Goal: Obtain resource: Download file/media

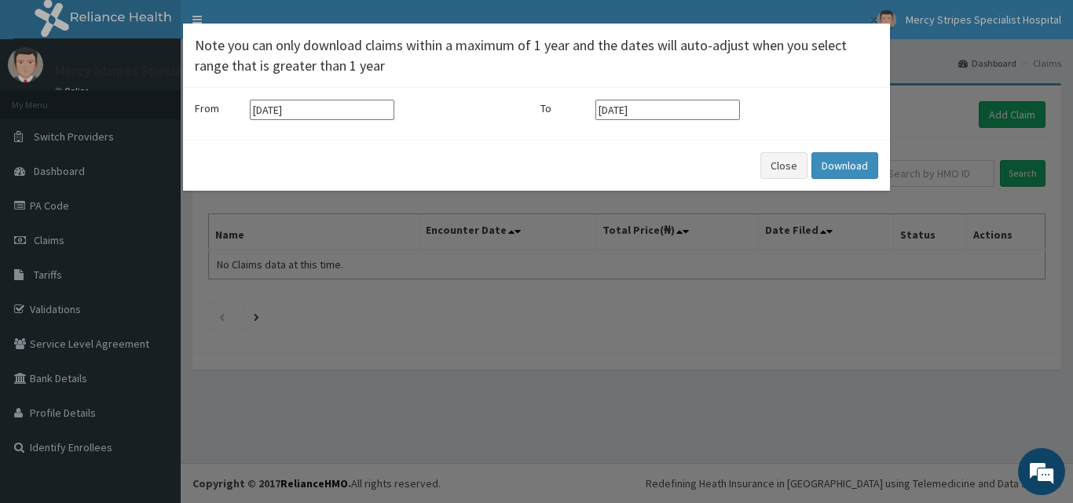
click at [301, 111] on input "[DATE]" at bounding box center [322, 110] width 145 height 20
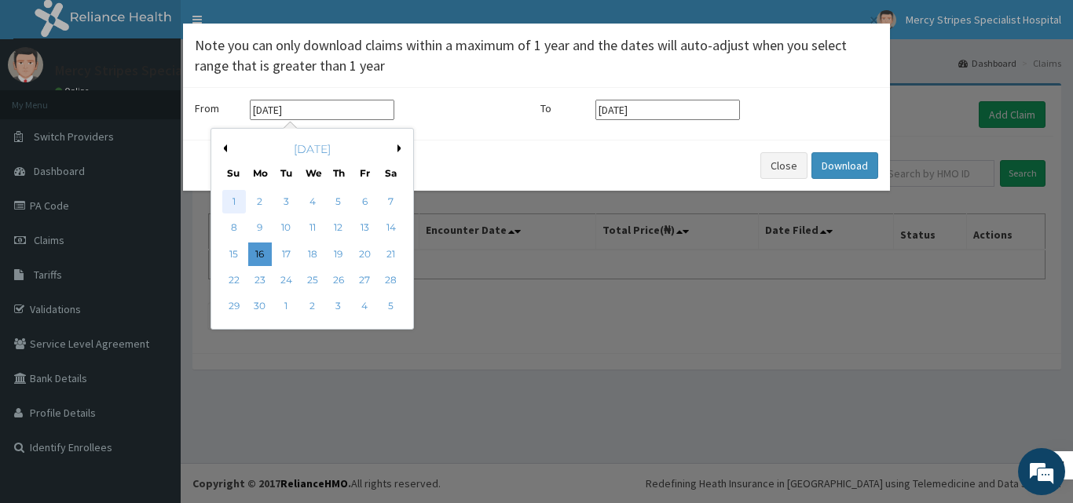
click at [229, 207] on div "1" at bounding box center [234, 202] width 24 height 24
type input "[DATE]"
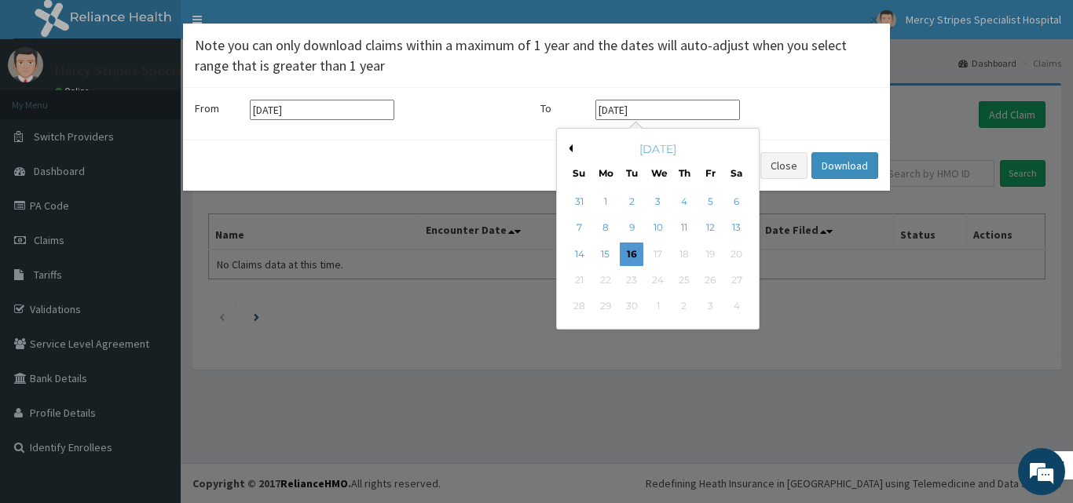
click at [658, 114] on input "[DATE]" at bounding box center [667, 110] width 145 height 20
click at [712, 225] on div "12" at bounding box center [710, 229] width 24 height 24
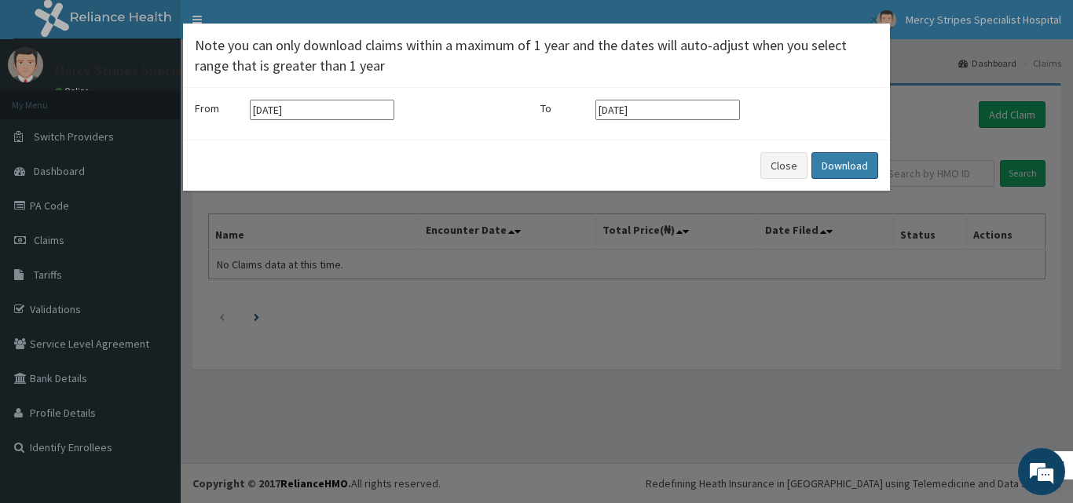
type input "[DATE]"
click at [827, 166] on button "Download" at bounding box center [844, 165] width 67 height 27
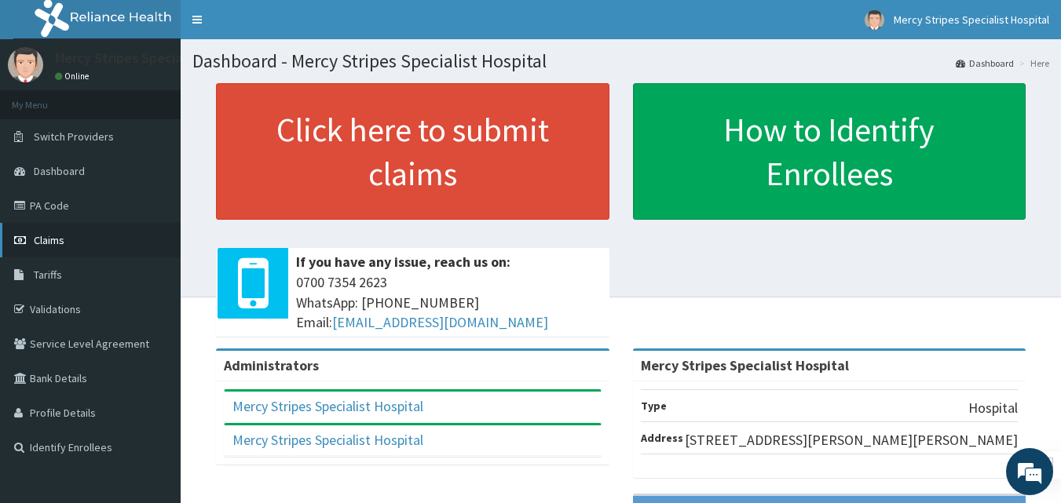
click at [63, 233] on span "Claims" at bounding box center [49, 240] width 31 height 14
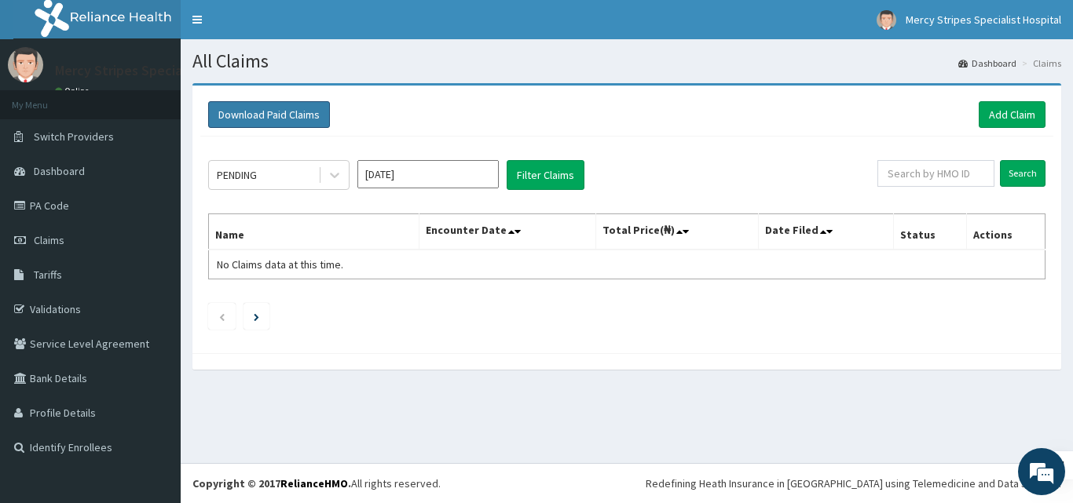
click at [243, 121] on button "Download Paid Claims" at bounding box center [269, 114] width 122 height 27
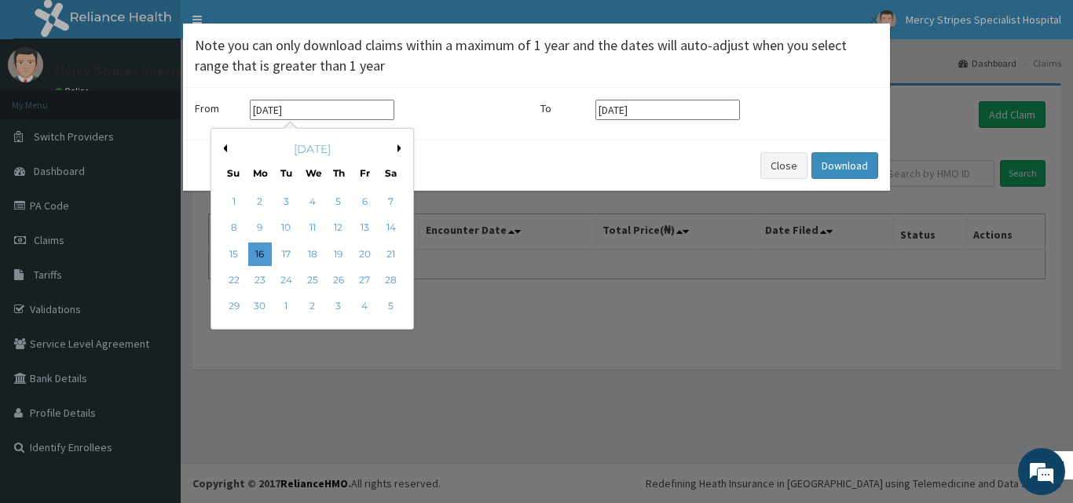
click at [327, 114] on input "[DATE]" at bounding box center [322, 110] width 145 height 20
click at [229, 195] on div "1" at bounding box center [234, 202] width 24 height 24
type input "[DATE]"
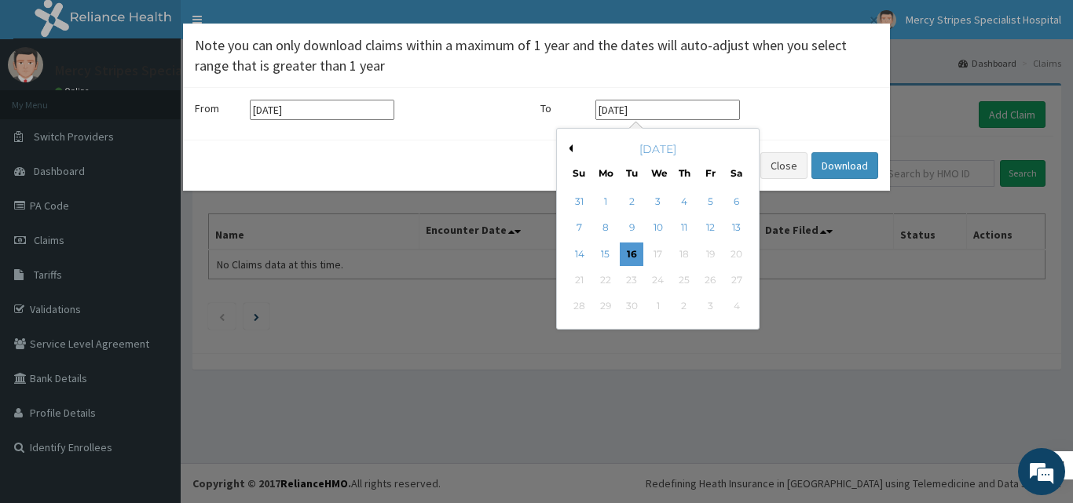
click at [686, 106] on input "[DATE]" at bounding box center [667, 110] width 145 height 20
click at [582, 250] on div "14" at bounding box center [580, 255] width 24 height 24
type input "14-09-2025"
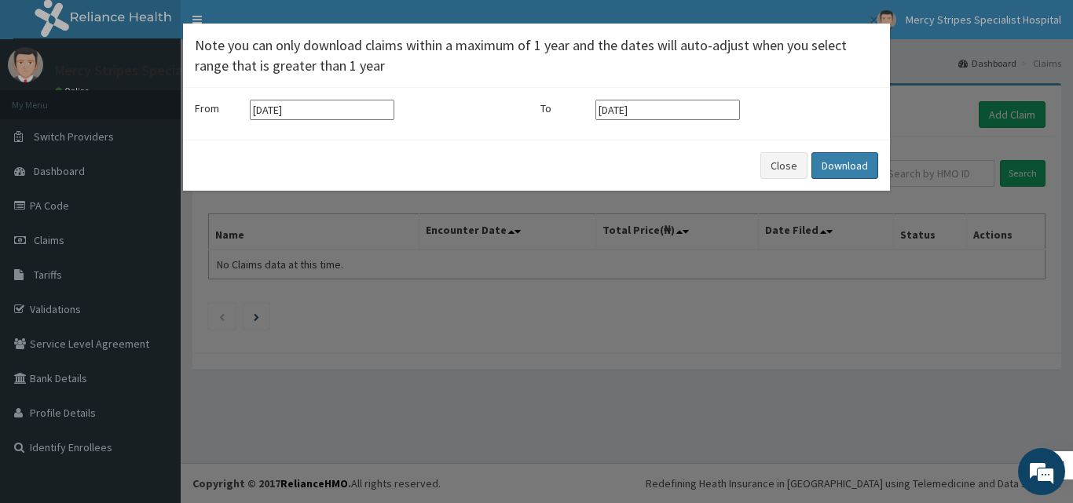
click at [825, 177] on button "Download" at bounding box center [844, 165] width 67 height 27
click at [769, 166] on button "Close" at bounding box center [783, 165] width 47 height 27
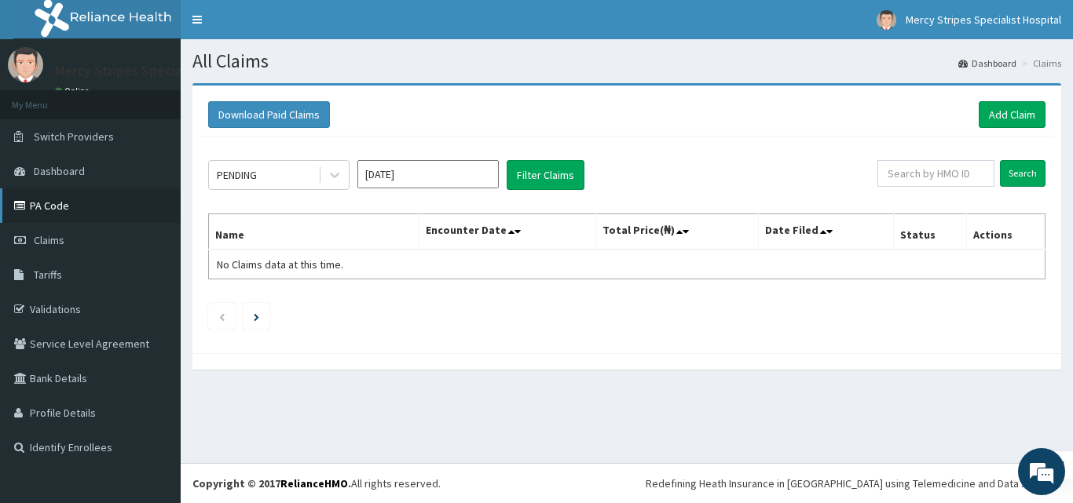
click at [60, 211] on link "PA Code" at bounding box center [90, 205] width 181 height 35
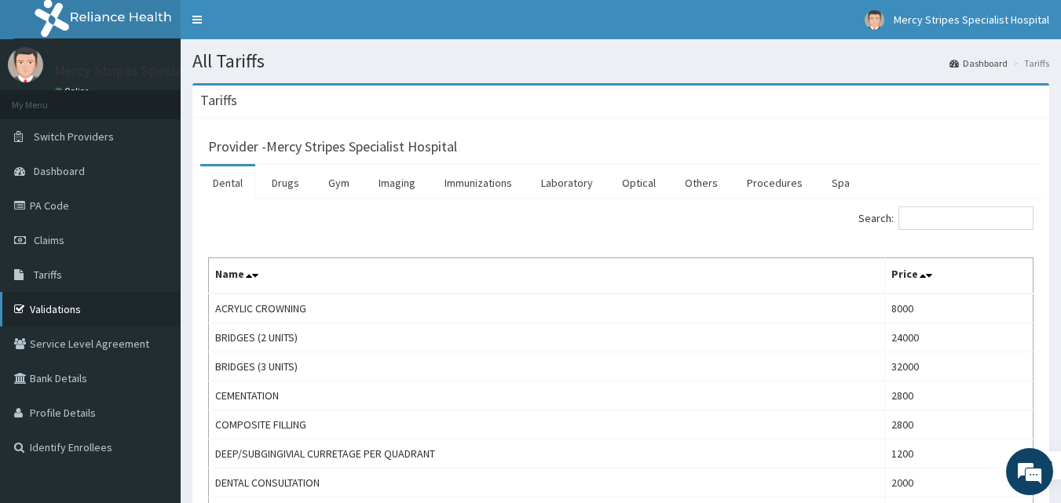
click at [18, 309] on icon at bounding box center [22, 309] width 16 height 11
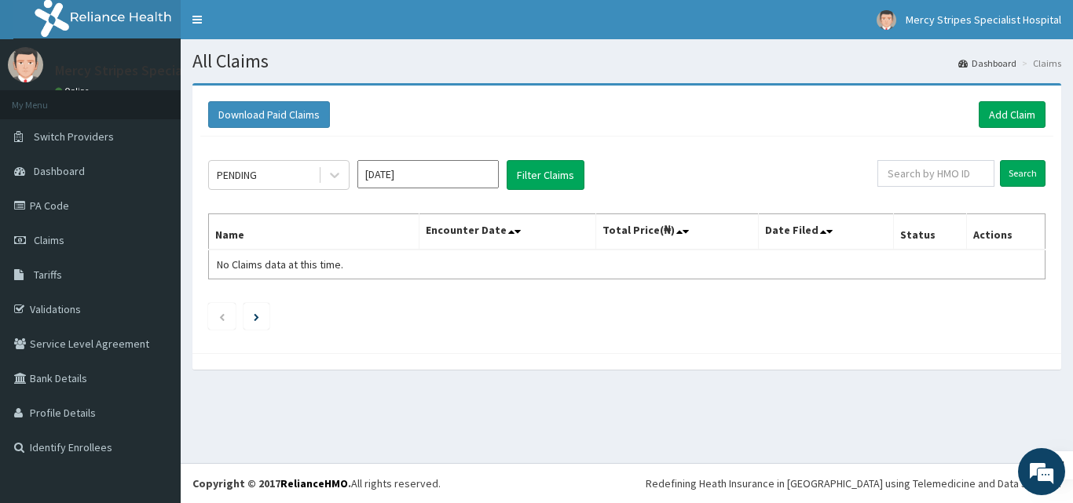
click at [448, 175] on input "[DATE]" at bounding box center [427, 174] width 141 height 28
click at [276, 119] on button "Download Paid Claims" at bounding box center [269, 114] width 122 height 27
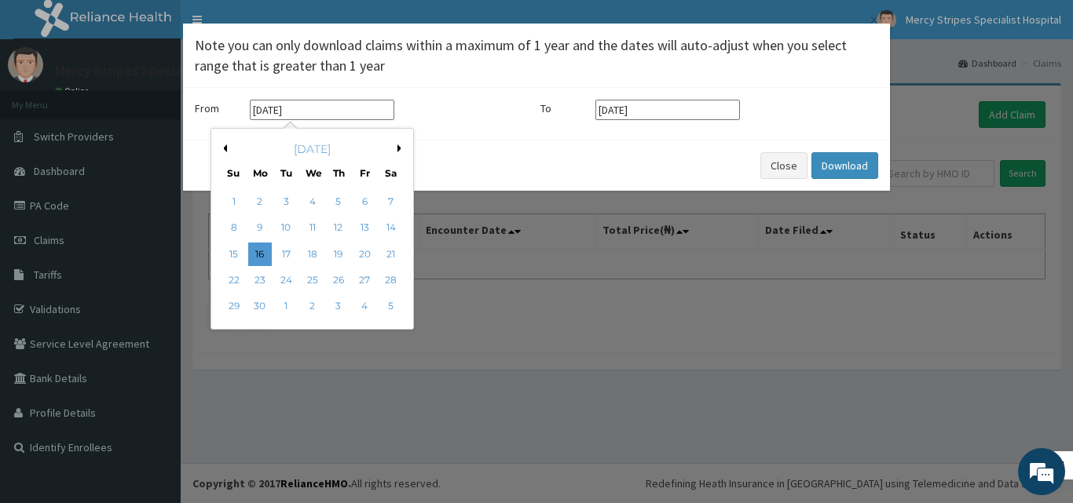
click at [359, 115] on input "[DATE]" at bounding box center [322, 110] width 145 height 20
click at [225, 146] on button "Previous Month" at bounding box center [223, 149] width 8 height 8
click at [397, 152] on div "[DATE]" at bounding box center [312, 149] width 189 height 16
click at [399, 149] on button "Next Month" at bounding box center [401, 149] width 8 height 8
click at [400, 149] on button "Next Month" at bounding box center [401, 149] width 8 height 8
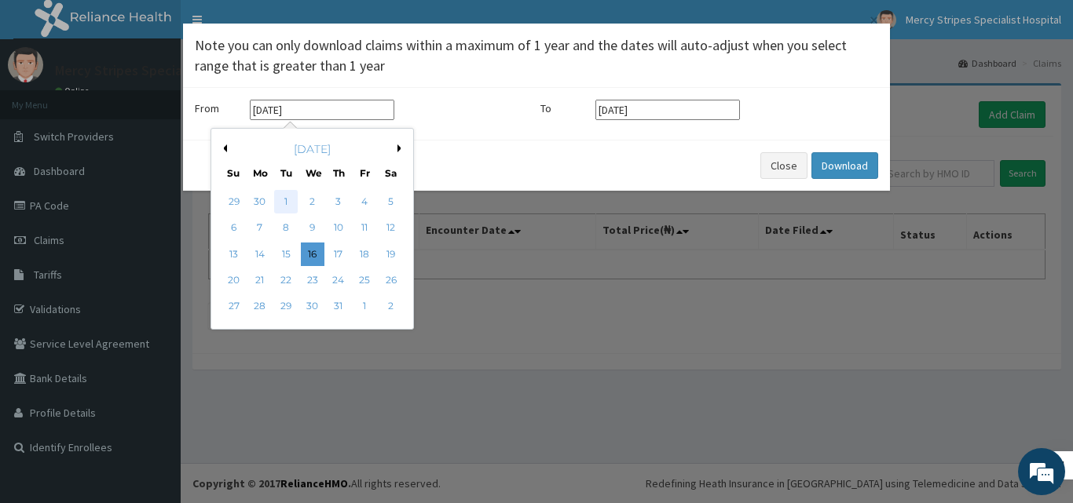
click at [291, 199] on div "1" at bounding box center [286, 202] width 24 height 24
type input "01-07-2025"
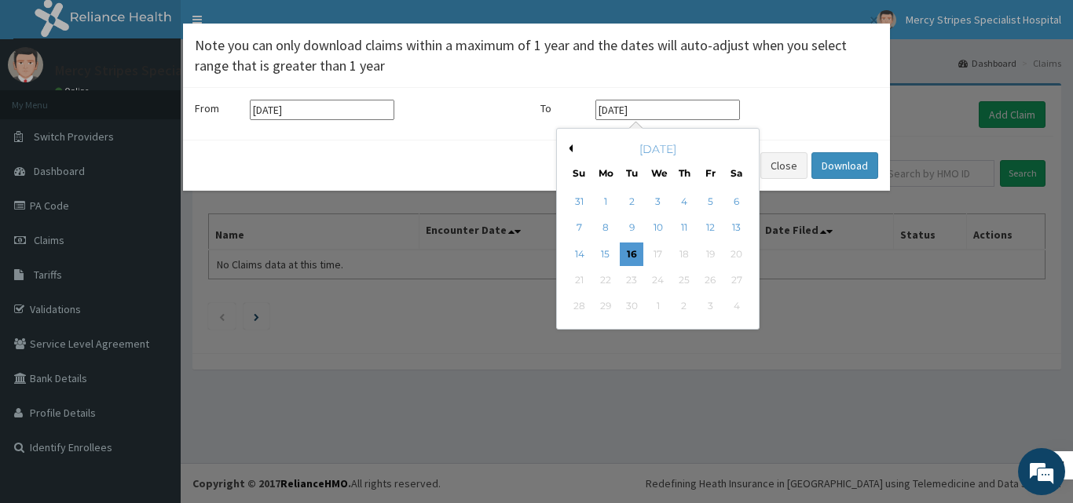
click at [666, 114] on input "[DATE]" at bounding box center [667, 110] width 145 height 20
click at [573, 145] on div "[DATE]" at bounding box center [657, 149] width 189 height 16
click at [571, 147] on button "Previous Month" at bounding box center [569, 149] width 8 height 8
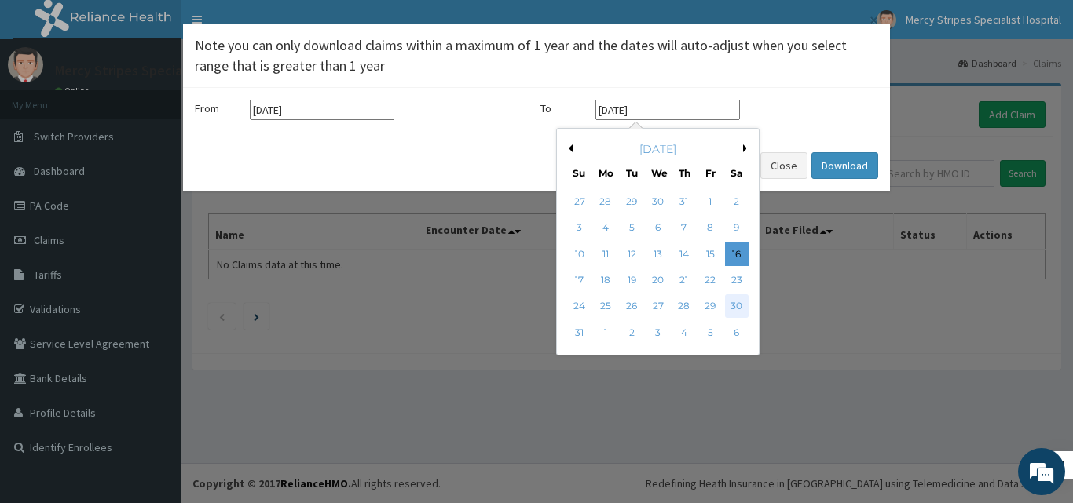
click at [737, 302] on div "30" at bounding box center [737, 307] width 24 height 24
type input "30-08-2025"
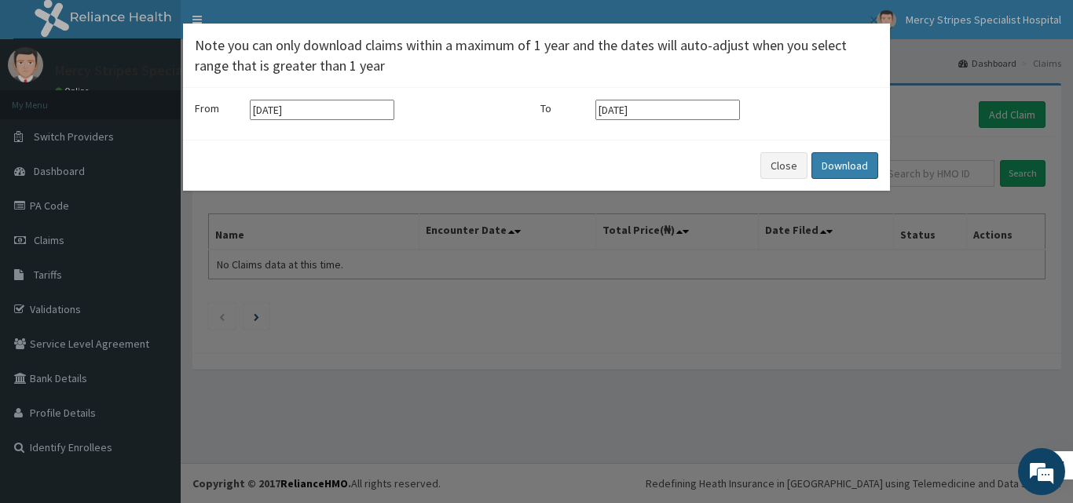
click at [846, 175] on button "Download" at bounding box center [844, 165] width 67 height 27
click at [785, 156] on button "Close" at bounding box center [783, 165] width 47 height 27
